Goal: Task Accomplishment & Management: Use online tool/utility

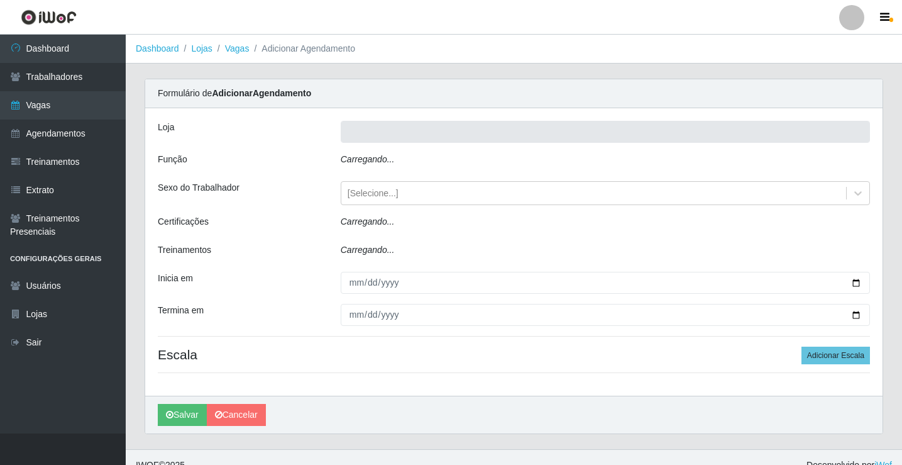
type input "Rede Econômico - Prata"
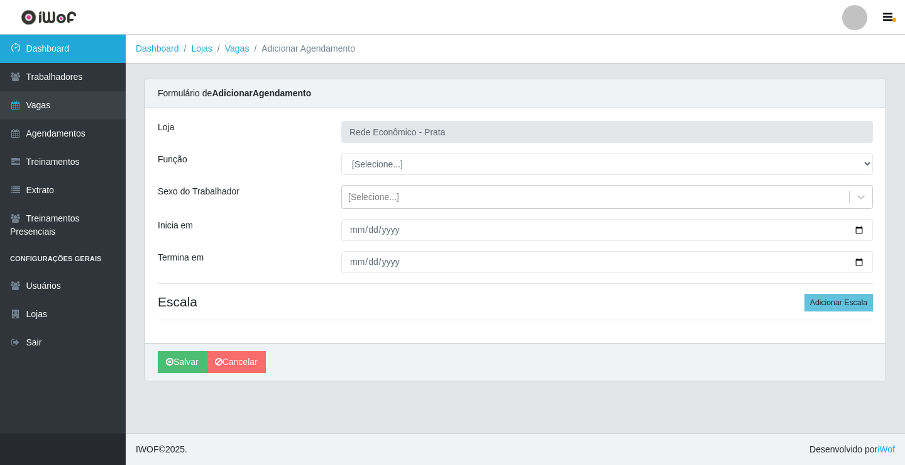
click at [34, 53] on link "Dashboard" at bounding box center [63, 49] width 126 height 28
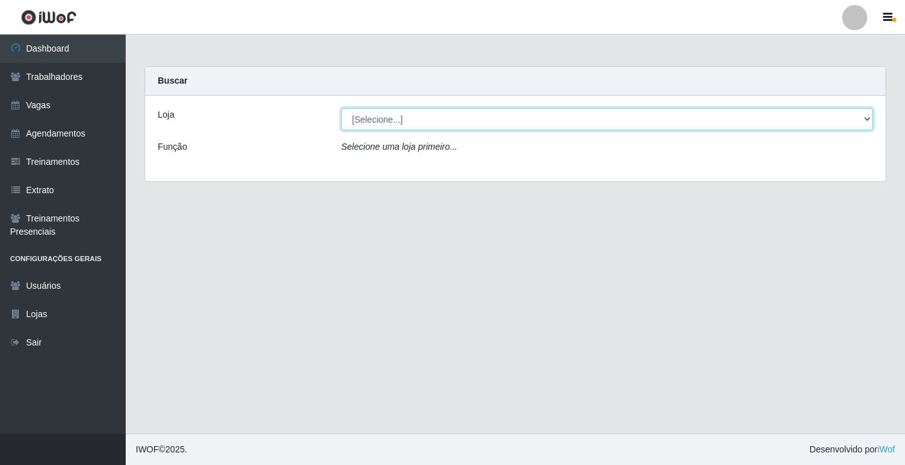
click at [866, 119] on select "[Selecione...] Rede Econômico - Prata" at bounding box center [607, 119] width 532 height 22
select select "192"
click at [341, 108] on select "[Selecione...] Rede Econômico - Prata" at bounding box center [607, 119] width 532 height 22
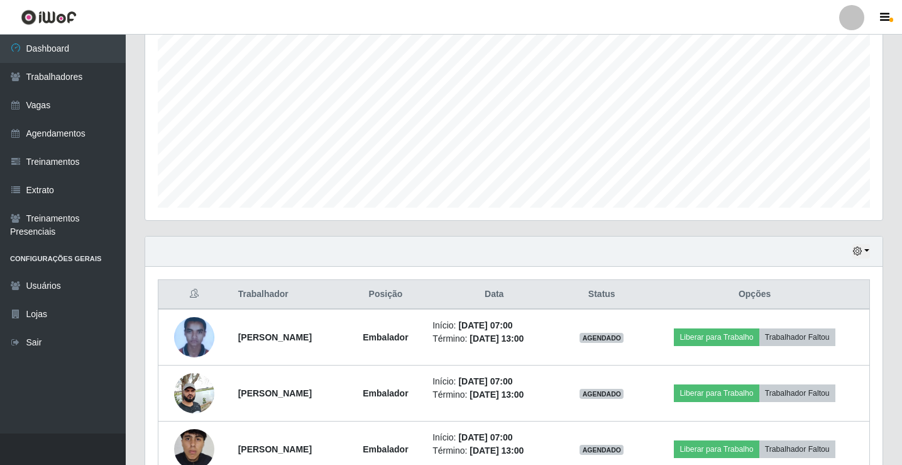
scroll to position [251, 0]
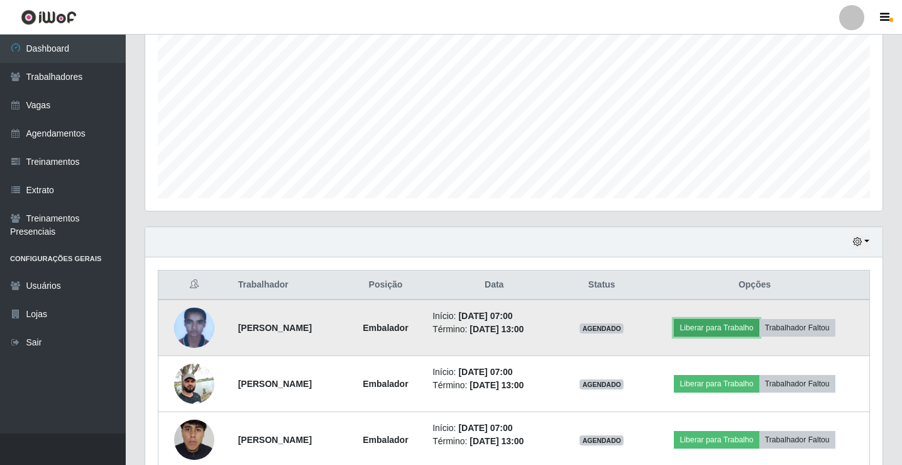
click at [735, 326] on button "Liberar para Trabalho" at bounding box center [716, 328] width 85 height 18
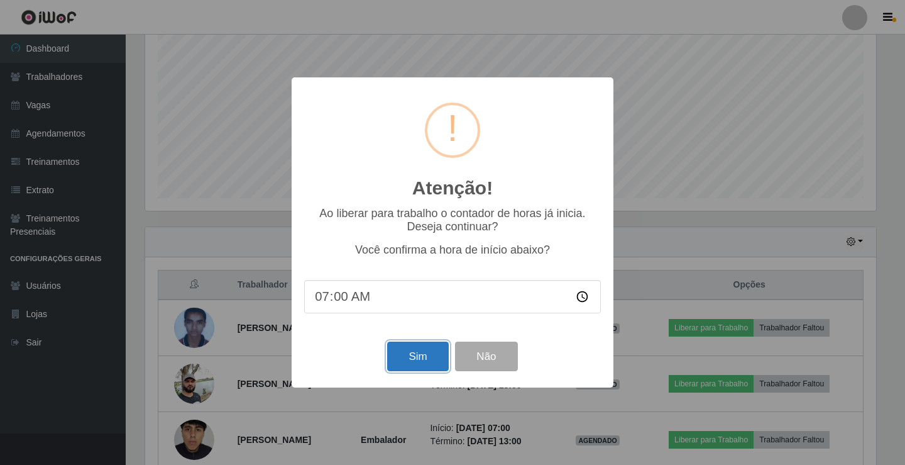
click at [392, 356] on button "Sim" at bounding box center [417, 356] width 61 height 30
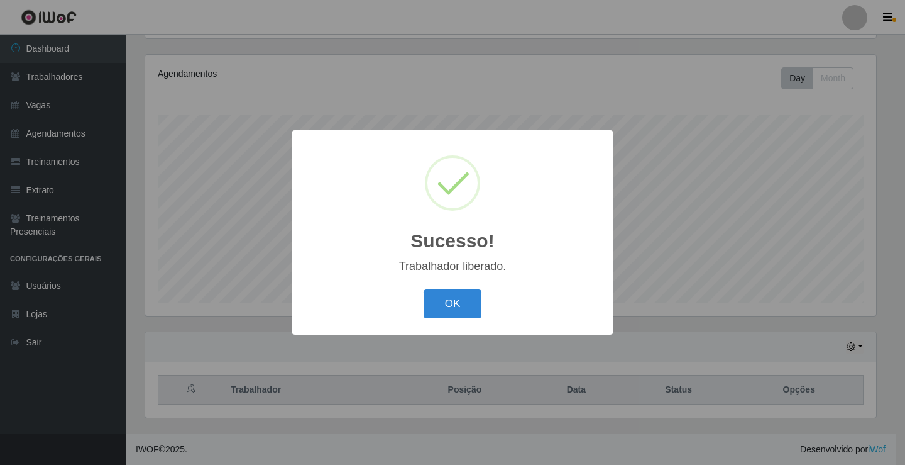
click at [424, 289] on button "OK" at bounding box center [453, 304] width 58 height 30
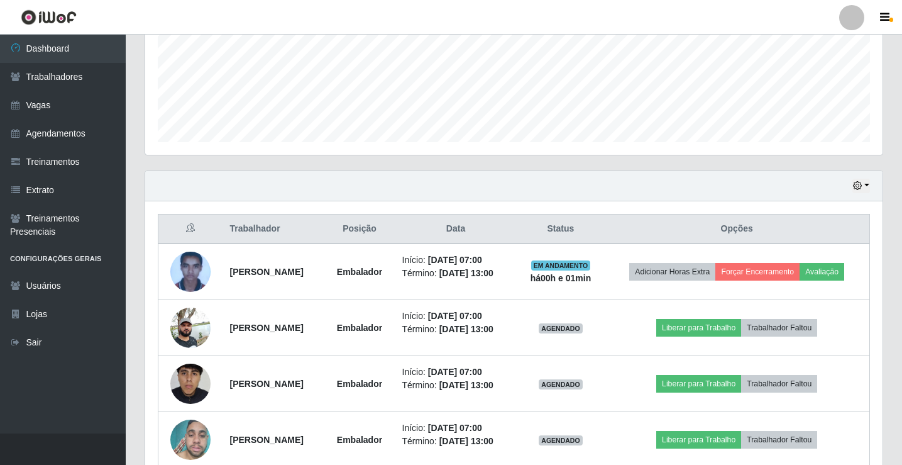
scroll to position [335, 0]
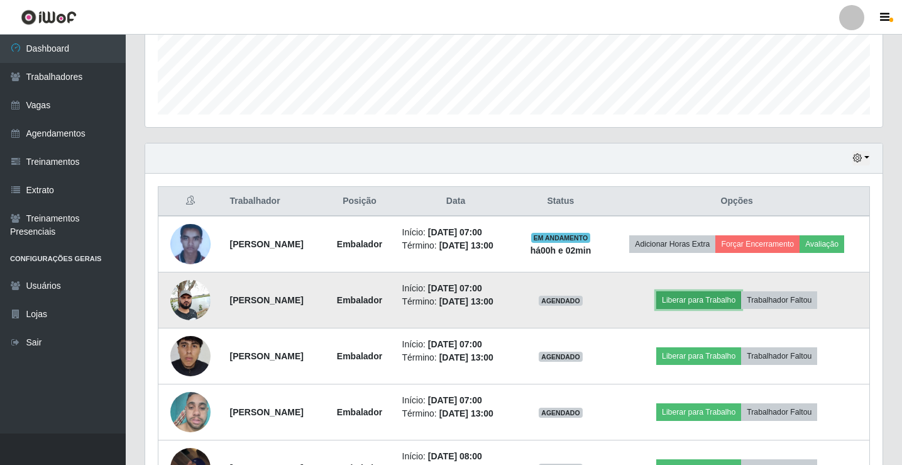
click at [698, 297] on button "Liberar para Trabalho" at bounding box center [698, 300] width 85 height 18
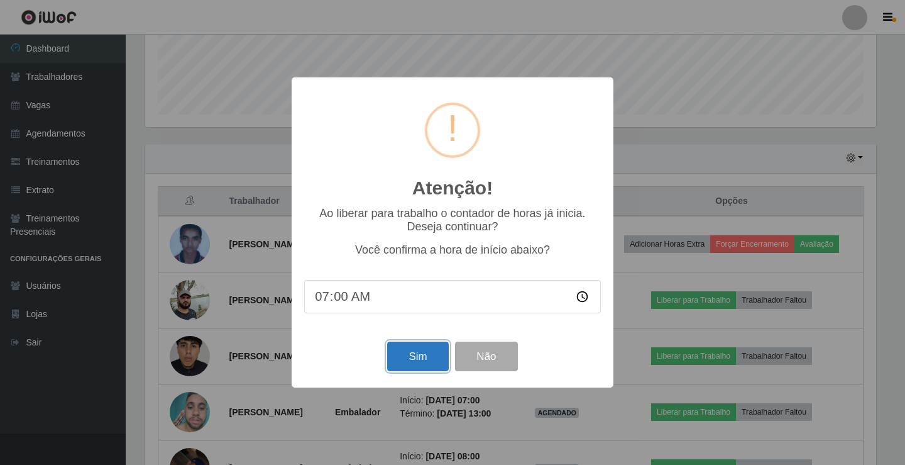
click at [429, 350] on button "Sim" at bounding box center [417, 356] width 61 height 30
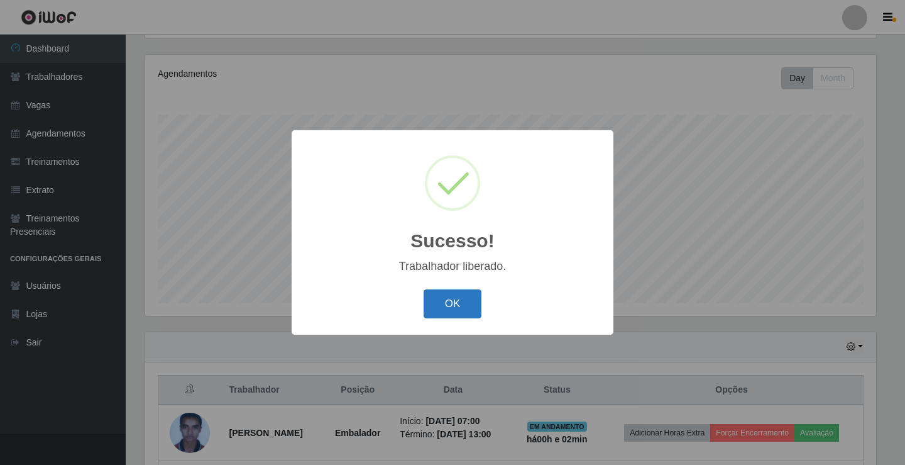
click at [437, 305] on button "OK" at bounding box center [453, 304] width 58 height 30
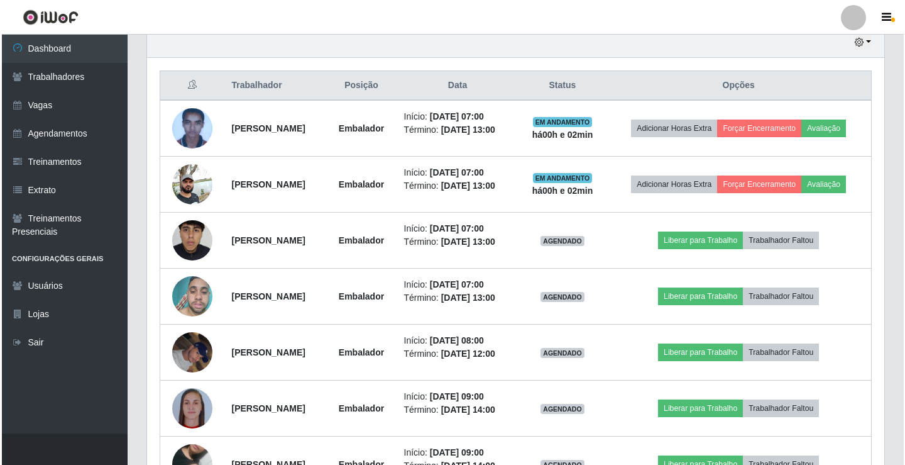
scroll to position [461, 0]
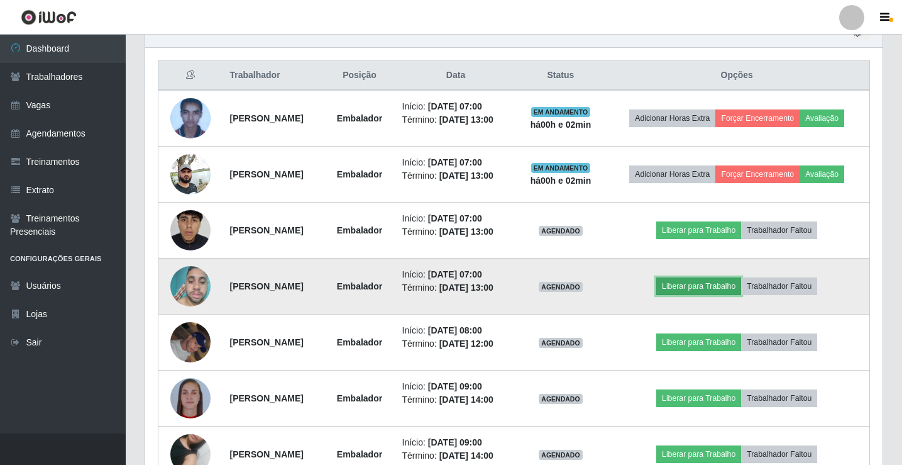
click at [702, 291] on button "Liberar para Trabalho" at bounding box center [698, 286] width 85 height 18
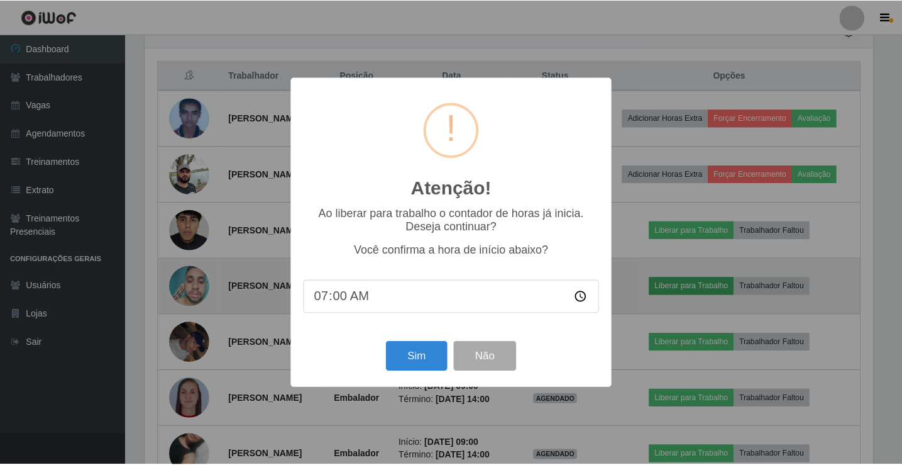
scroll to position [261, 731]
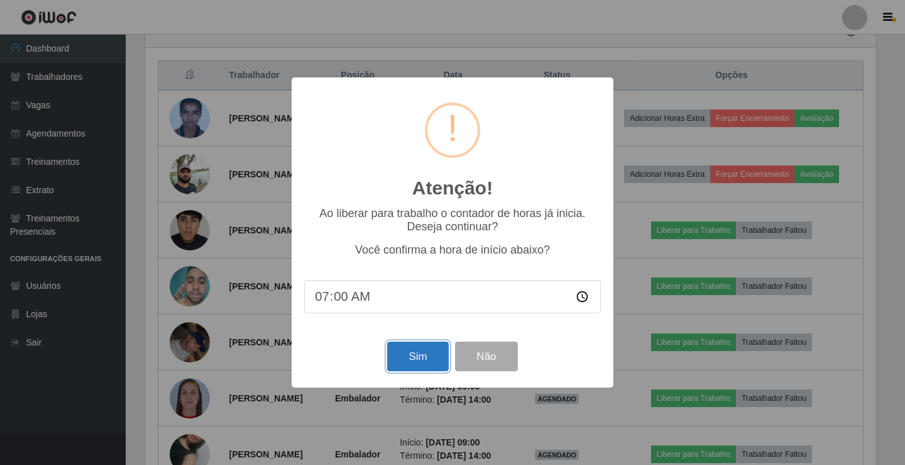
click at [428, 355] on button "Sim" at bounding box center [417, 356] width 61 height 30
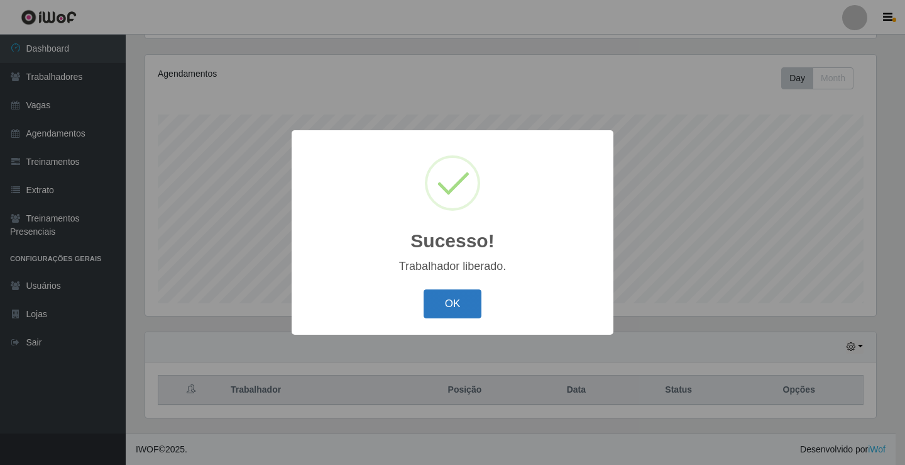
click at [467, 316] on button "OK" at bounding box center [453, 304] width 58 height 30
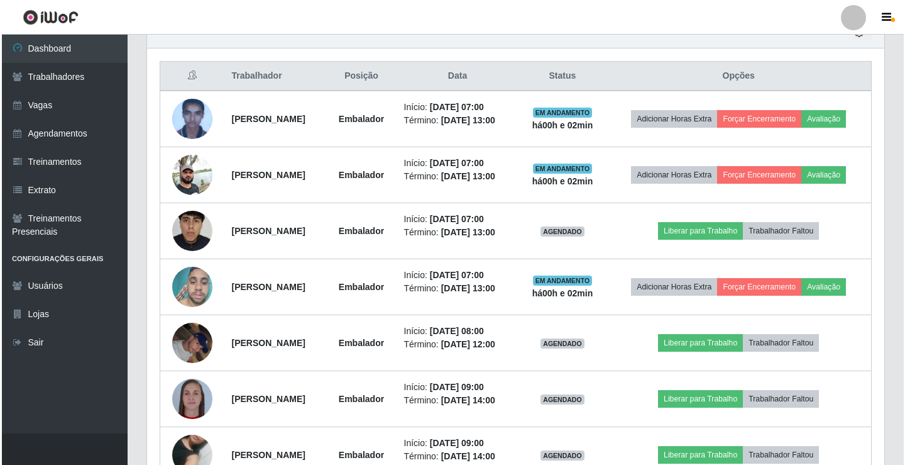
scroll to position [461, 0]
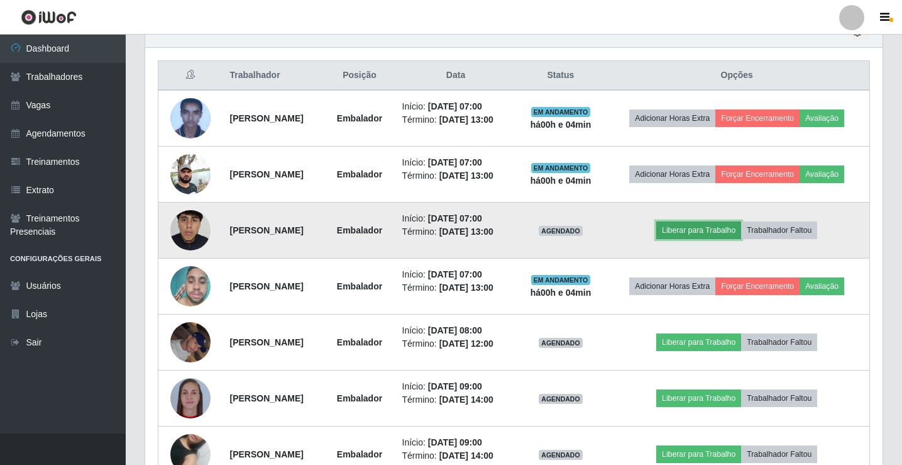
click at [710, 224] on button "Liberar para Trabalho" at bounding box center [698, 230] width 85 height 18
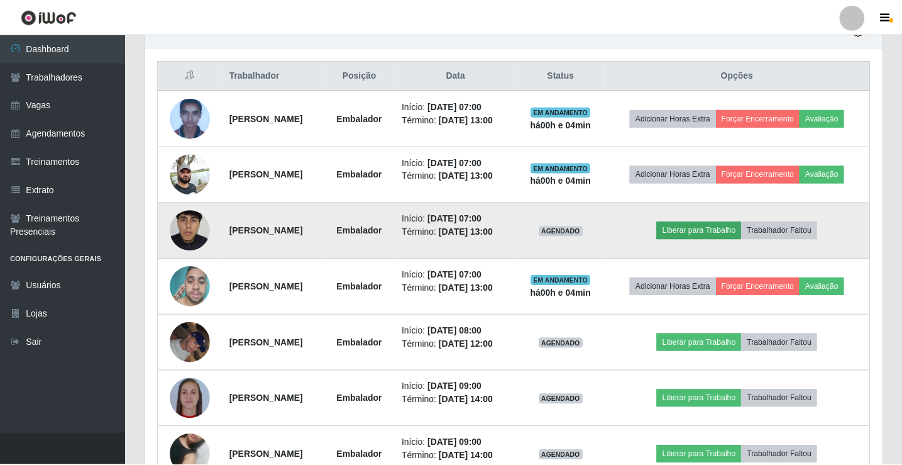
scroll to position [261, 731]
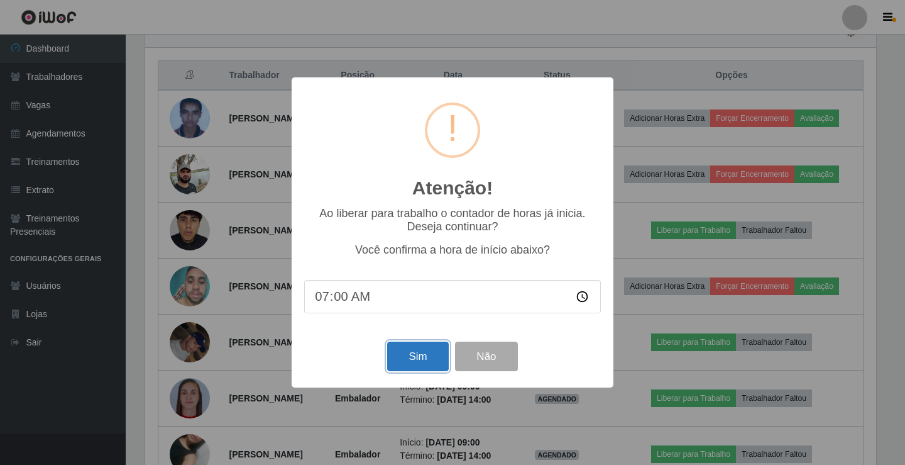
click at [421, 365] on button "Sim" at bounding box center [417, 356] width 61 height 30
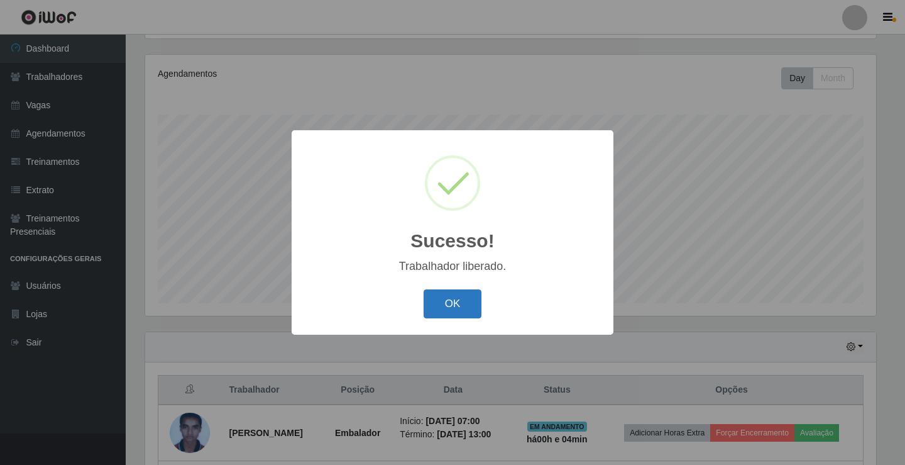
click at [443, 314] on button "OK" at bounding box center [453, 304] width 58 height 30
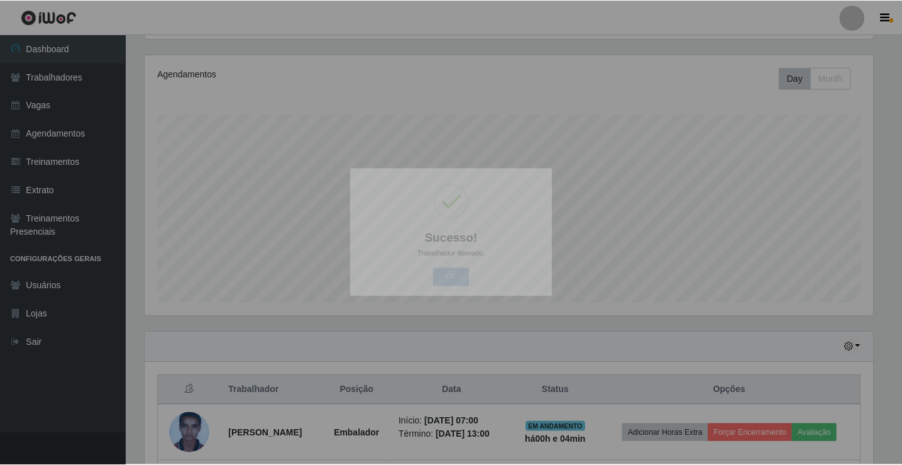
scroll to position [261, 738]
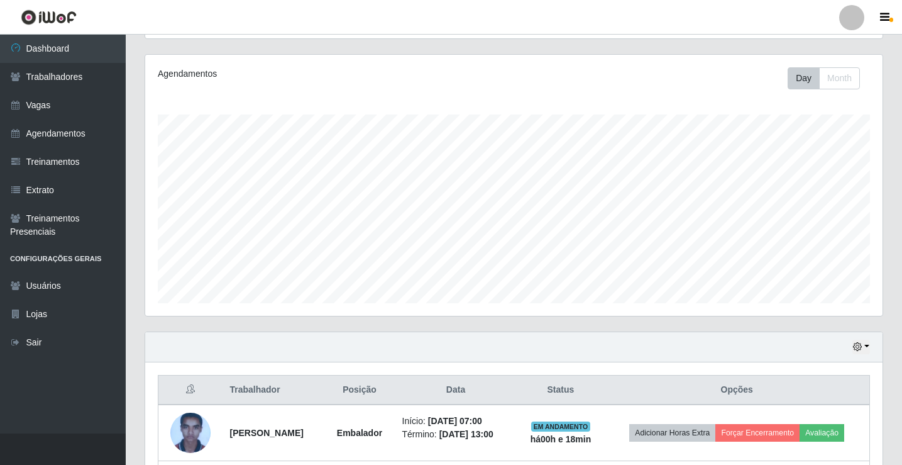
click at [443, 314] on div "Agendamentos Day Month 05/08 Agendamentos 66.5" at bounding box center [514, 185] width 738 height 261
